Goal: Task Accomplishment & Management: Use online tool/utility

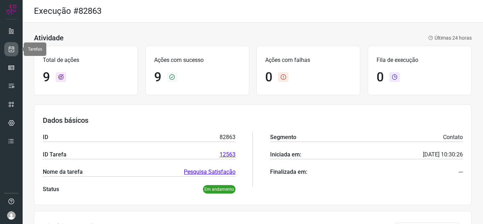
click at [5, 50] on link at bounding box center [11, 49] width 14 height 14
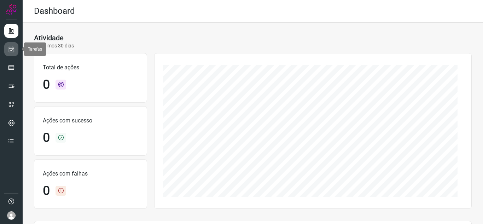
click at [9, 53] on link at bounding box center [11, 49] width 14 height 14
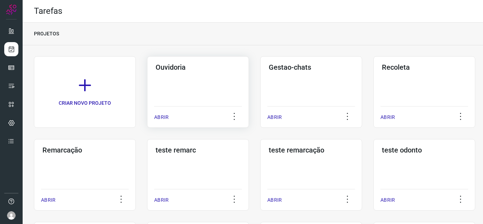
drag, startPoint x: 164, startPoint y: 121, endPoint x: 178, endPoint y: 114, distance: 15.2
click at [165, 122] on div "ABRIR" at bounding box center [198, 115] width 88 height 18
click at [260, 119] on div "Ouvidoria ABRIR" at bounding box center [311, 91] width 102 height 71
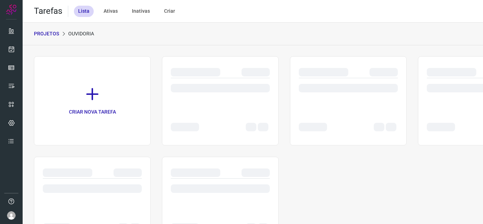
click at [160, 116] on div "CRIAR NOVA TAREFA" at bounding box center [253, 150] width 438 height 189
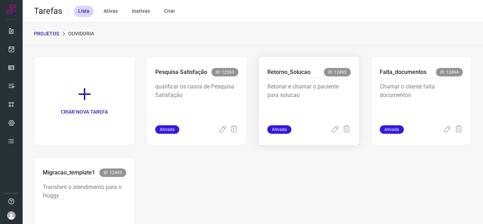
click at [371, 134] on div "Retorno_Solucao ID: 12495 Retonar e chamar o paciente para solucao Ativada" at bounding box center [421, 100] width 101 height 89
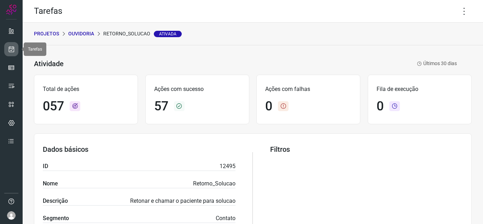
click at [8, 44] on link at bounding box center [11, 49] width 14 height 14
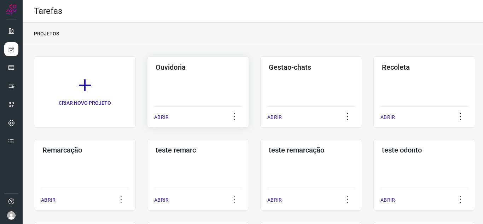
click at [154, 118] on p "ABRIR" at bounding box center [161, 116] width 14 height 7
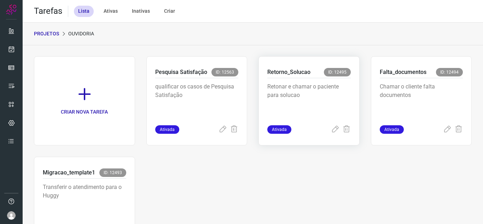
click at [326, 131] on div "Ativada" at bounding box center [308, 129] width 83 height 8
click at [335, 127] on icon at bounding box center [335, 129] width 8 height 8
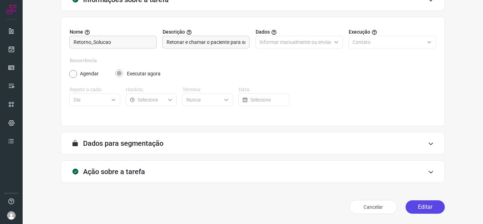
scroll to position [52, 0]
click at [427, 203] on button "Editar" at bounding box center [424, 206] width 39 height 13
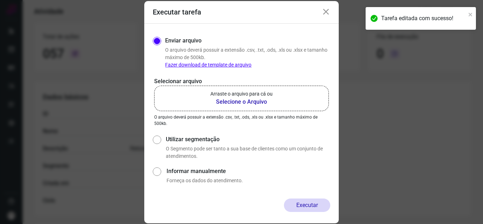
click at [228, 95] on p "Arraste o arquivo para cá ou" at bounding box center [241, 93] width 62 height 7
click at [0, 0] on input "Arraste o arquivo para cá ou Selecione o Arquivo" at bounding box center [0, 0] width 0 height 0
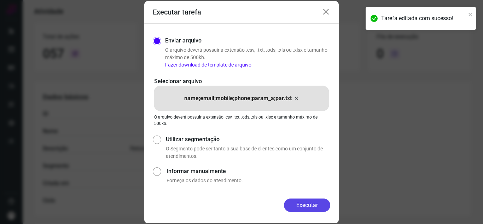
click at [318, 206] on button "Executar" at bounding box center [307, 204] width 46 height 13
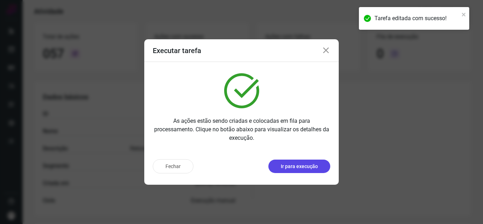
click at [311, 169] on p "Ir para execução" at bounding box center [299, 166] width 37 height 7
